Goal: Navigation & Orientation: Find specific page/section

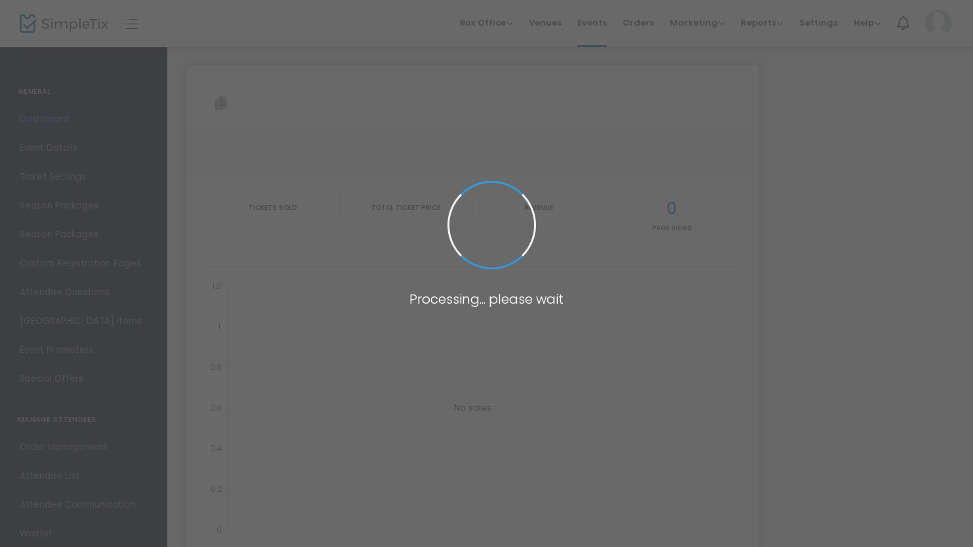
type input "[URL][DOMAIN_NAME]"
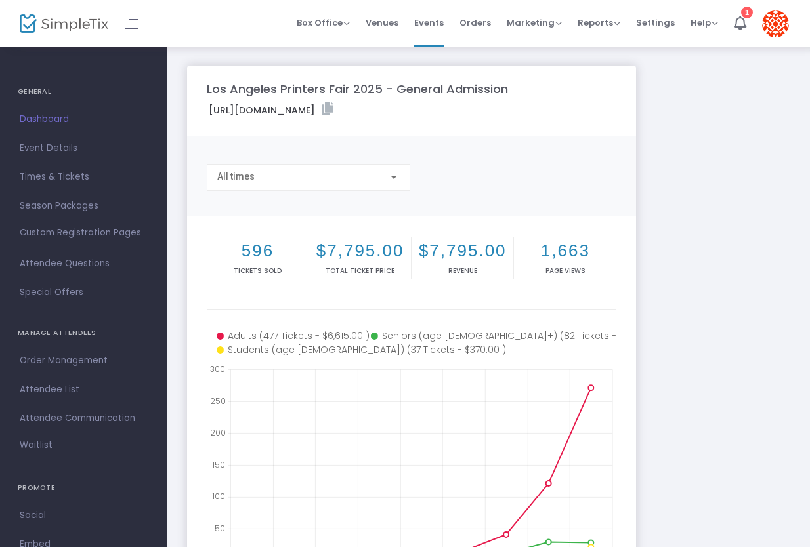
click at [49, 118] on span "Dashboard" at bounding box center [84, 119] width 128 height 17
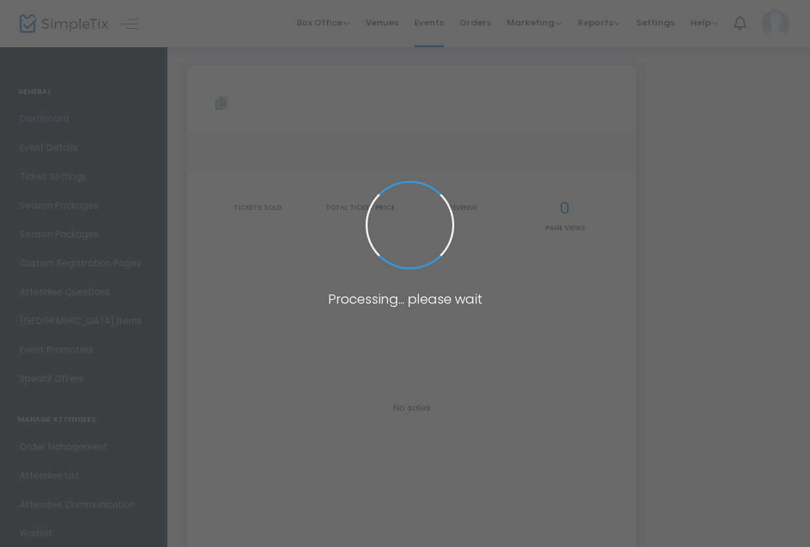
type input "[URL][DOMAIN_NAME]"
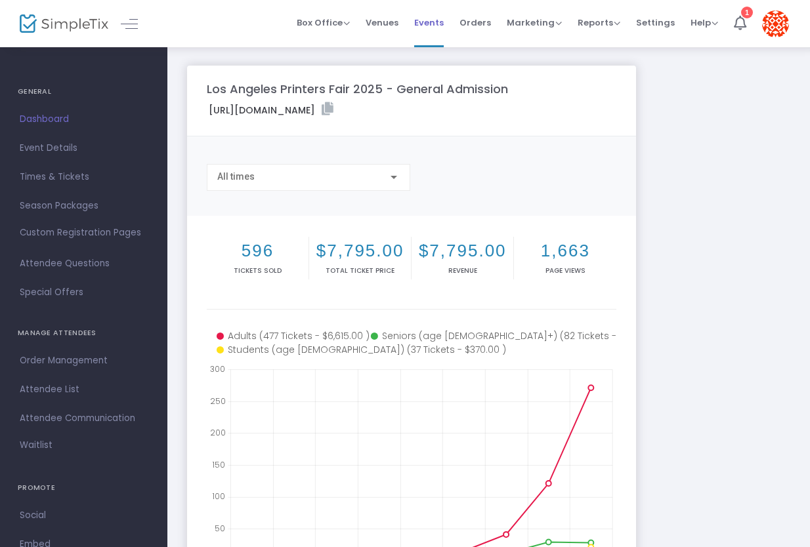
click at [435, 21] on span "Events" at bounding box center [429, 22] width 30 height 33
